Goal: Task Accomplishment & Management: Manage account settings

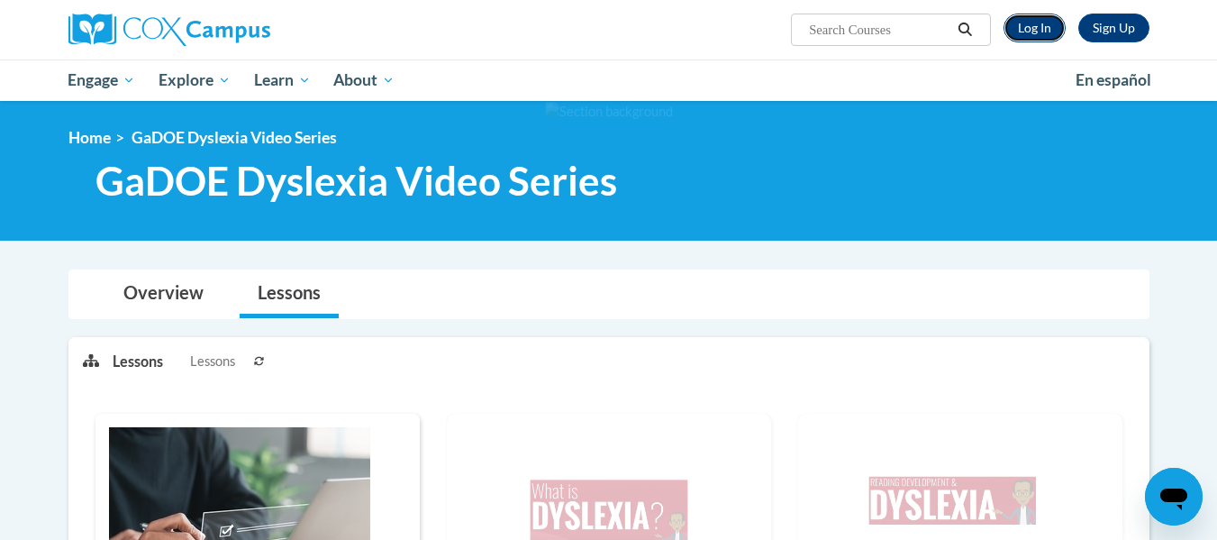
click at [1026, 27] on link "Log In" at bounding box center [1034, 28] width 62 height 29
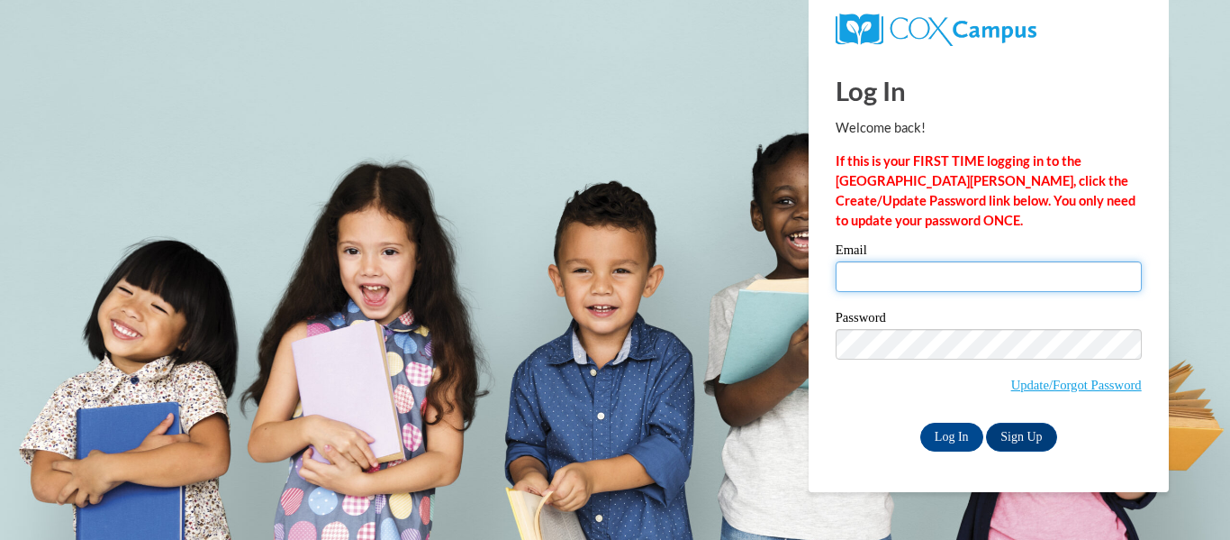
click at [1020, 283] on input "Email" at bounding box center [989, 276] width 306 height 31
type input "zanzucis@wauwatosa.k12.wi.us"
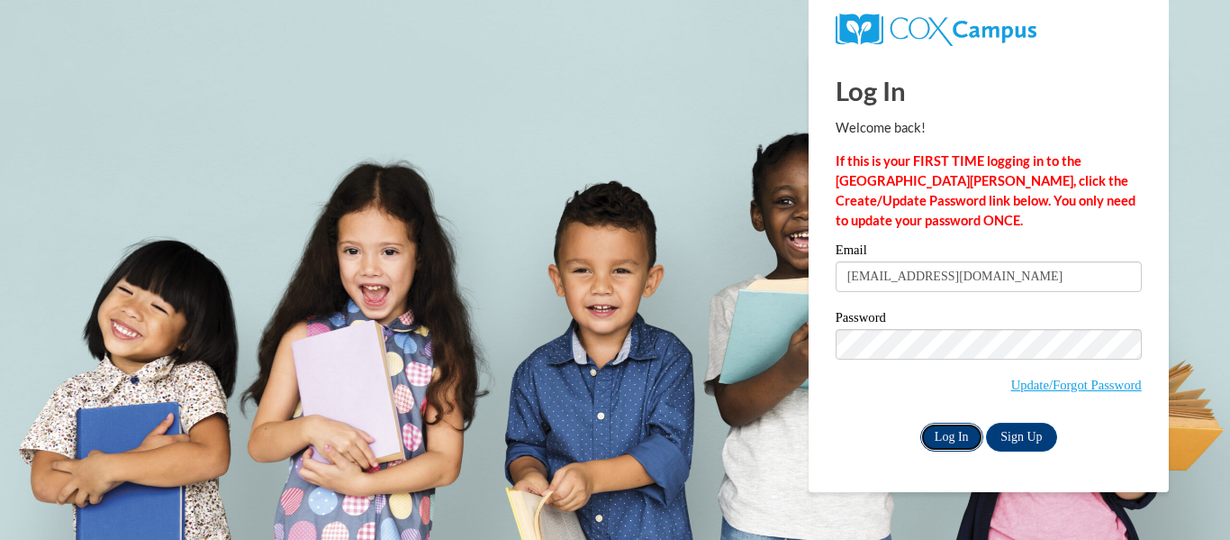
click at [958, 422] on input "Log In" at bounding box center [952, 436] width 63 height 29
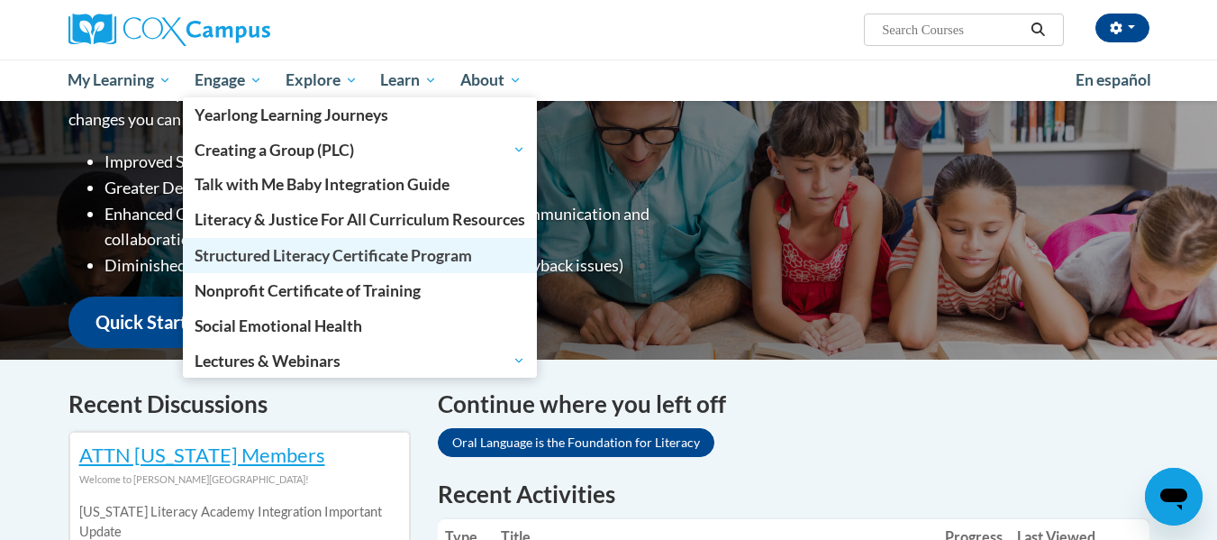
scroll to position [274, 0]
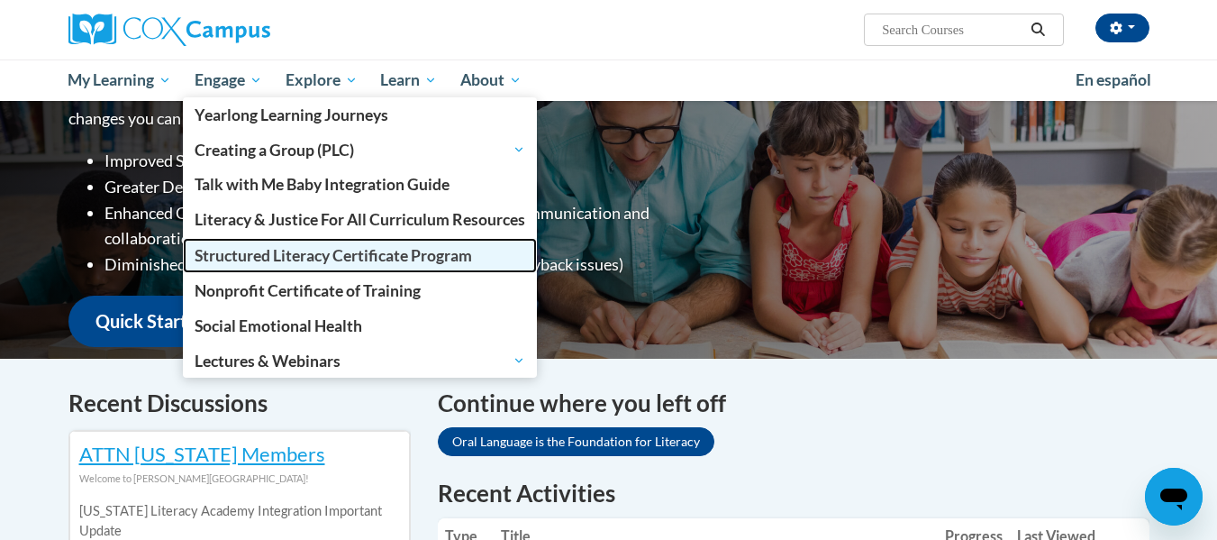
click at [291, 262] on span "Structured Literacy Certificate Program" at bounding box center [333, 255] width 277 height 19
